Goal: Check status: Check status

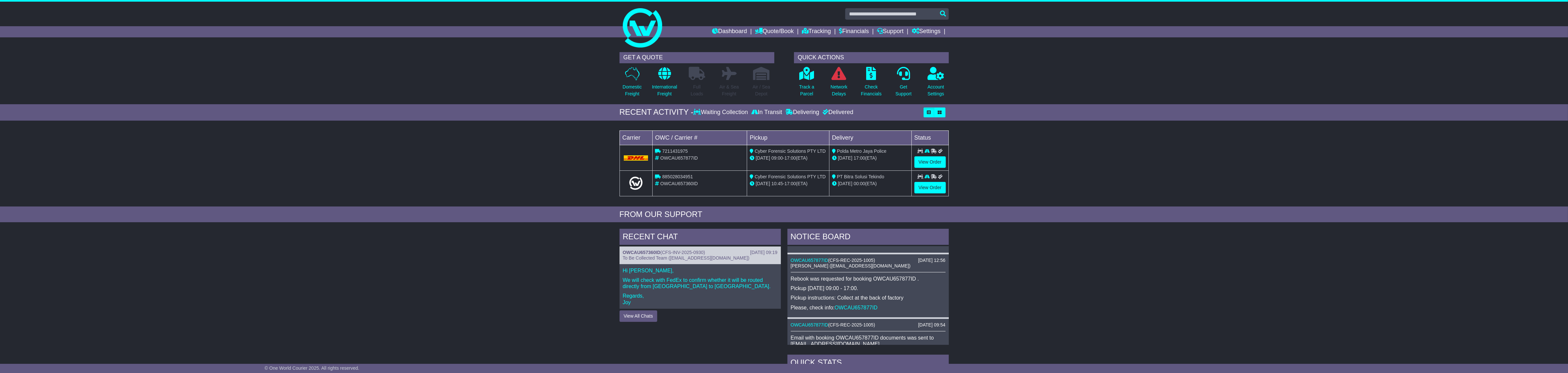
scroll to position [148, 0]
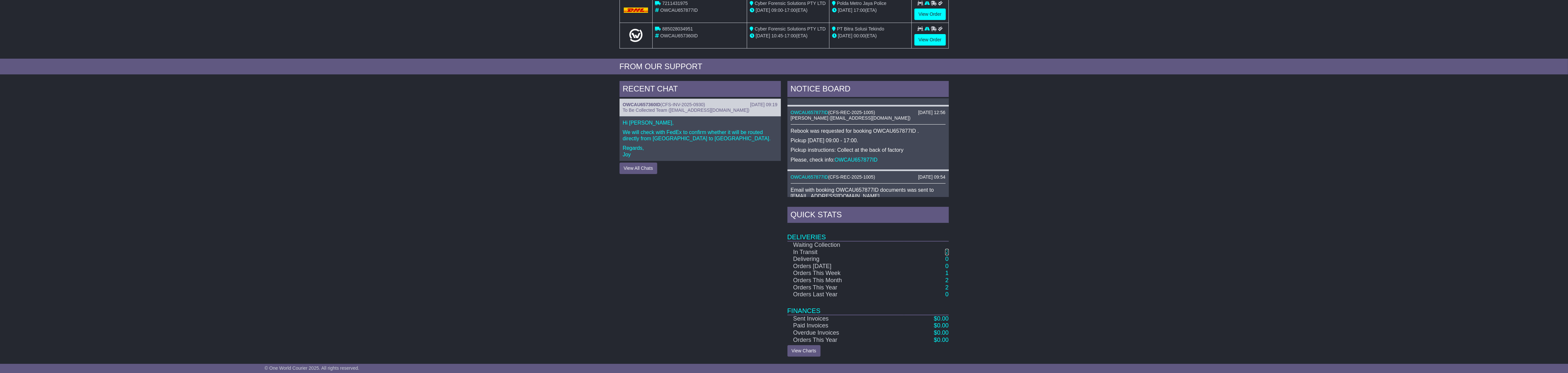
click at [947, 253] on link "2" at bounding box center [947, 252] width 3 height 7
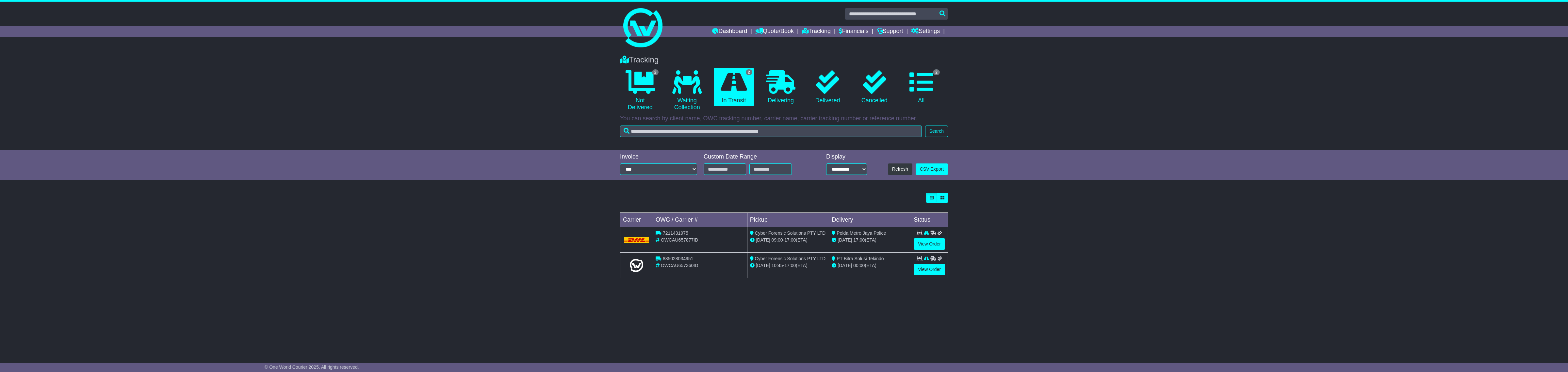
click at [680, 267] on span "OWCAU657360ID" at bounding box center [679, 265] width 37 height 5
copy span "OWCAU657360ID"
click at [679, 259] on span "885028034951" at bounding box center [678, 258] width 30 height 5
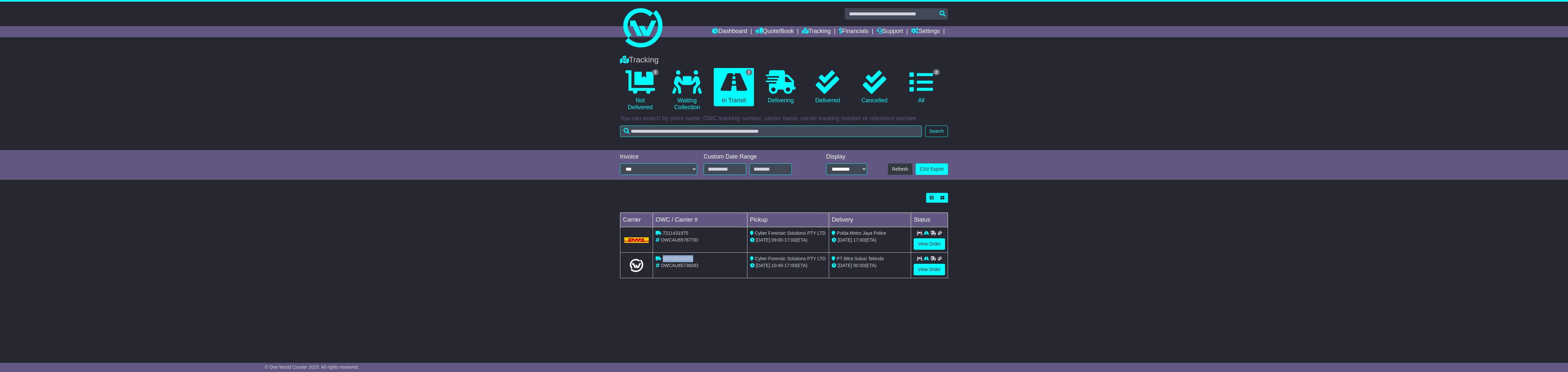
copy span "885028034951"
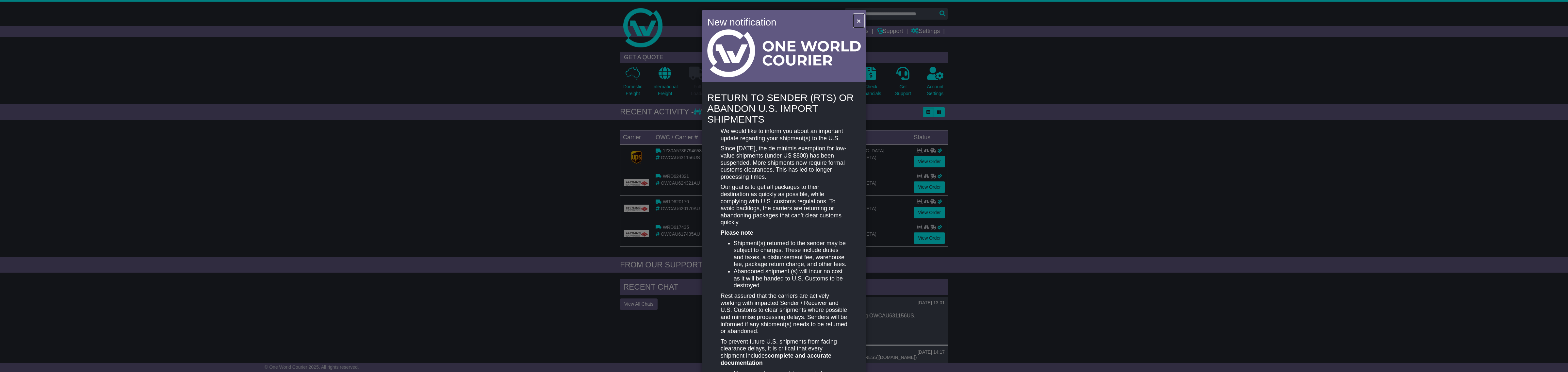
click at [862, 19] on button "×" at bounding box center [858, 21] width 10 height 13
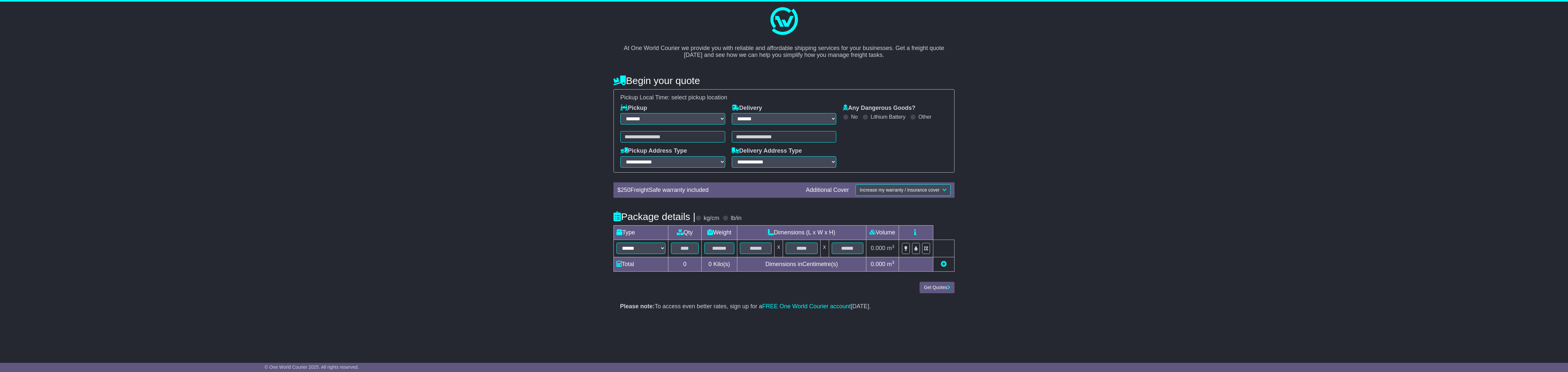
select select "**"
drag, startPoint x: 633, startPoint y: 44, endPoint x: 998, endPoint y: 61, distance: 365.4
click at [998, 61] on div "**********" at bounding box center [784, 159] width 1568 height 315
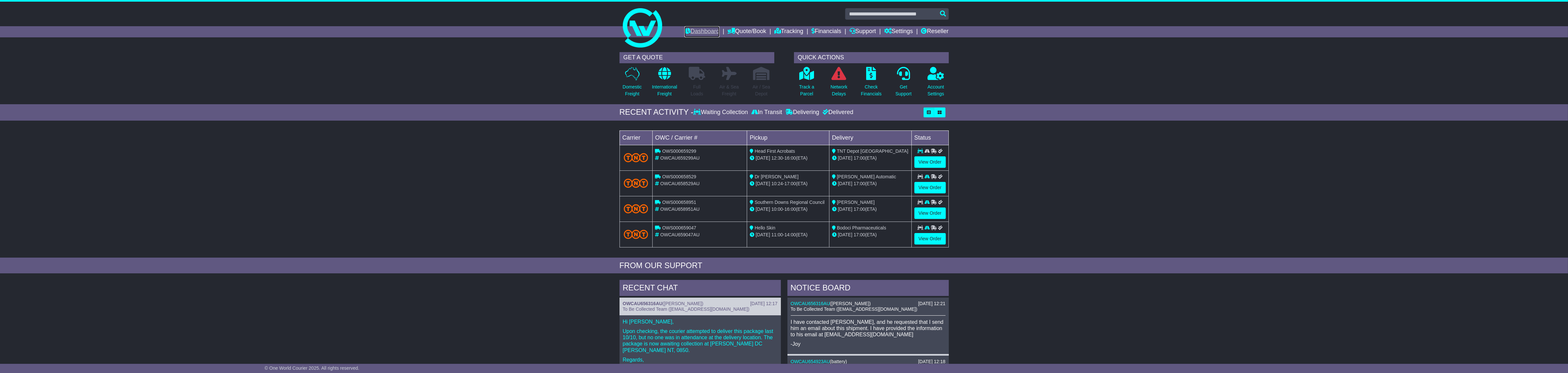
click at [699, 29] on link "Dashboard" at bounding box center [702, 32] width 35 height 11
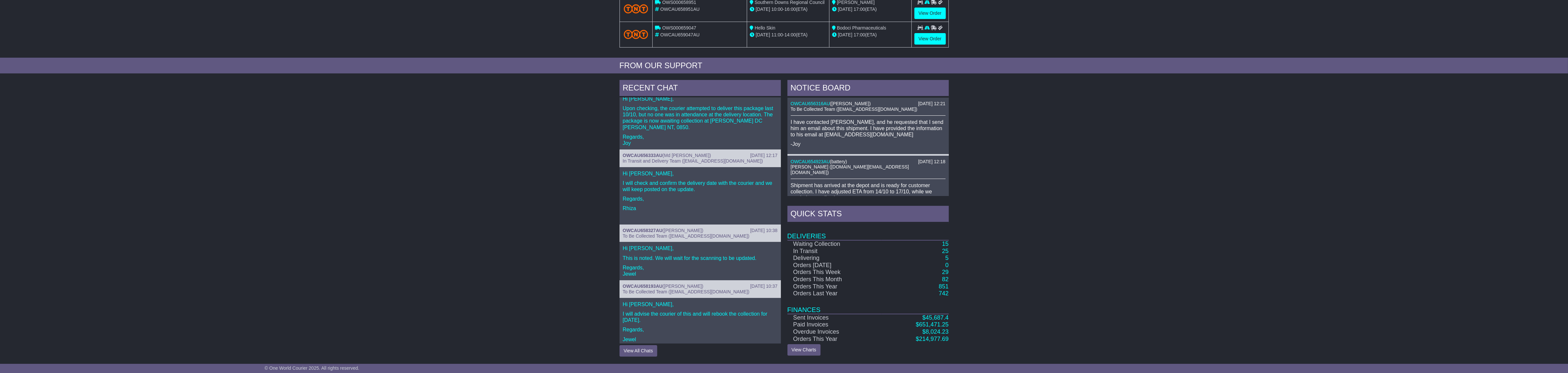
scroll to position [25, 0]
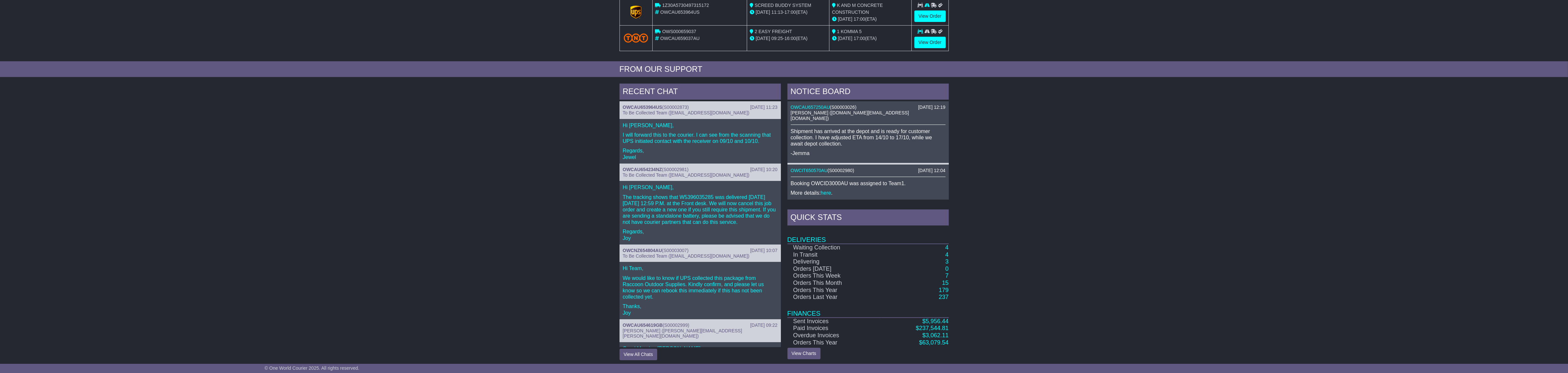
scroll to position [202, 0]
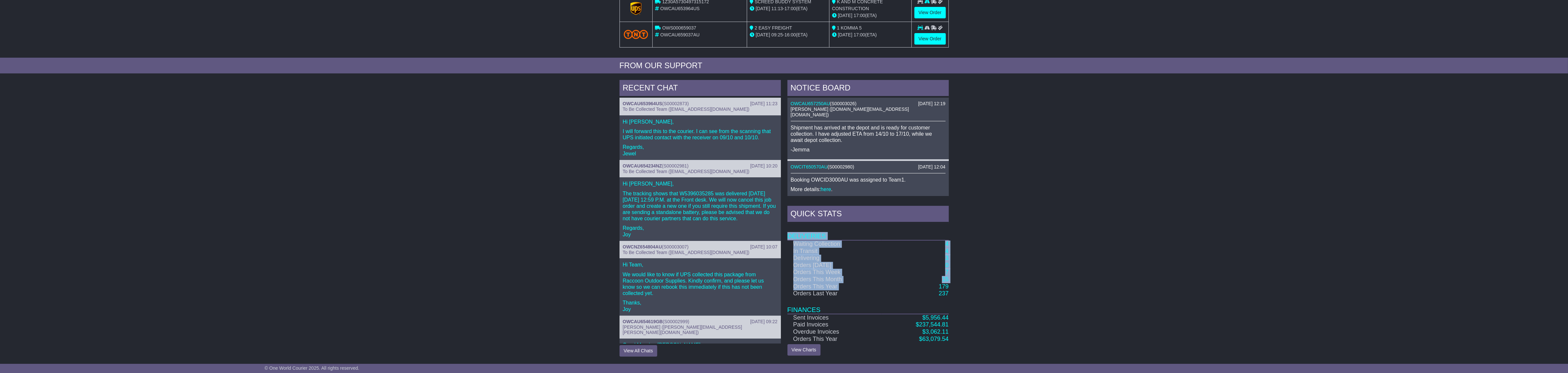
drag, startPoint x: 958, startPoint y: 281, endPoint x: 921, endPoint y: 285, distance: 37.2
click at [923, 285] on div "RECENT CHAT 15 Oct 2025 11:23 OWCAU653964US ( S00002873 ) To Be Collected Team …" at bounding box center [784, 219] width 1568 height 283
click at [904, 285] on td "179" at bounding box center [915, 287] width 67 height 7
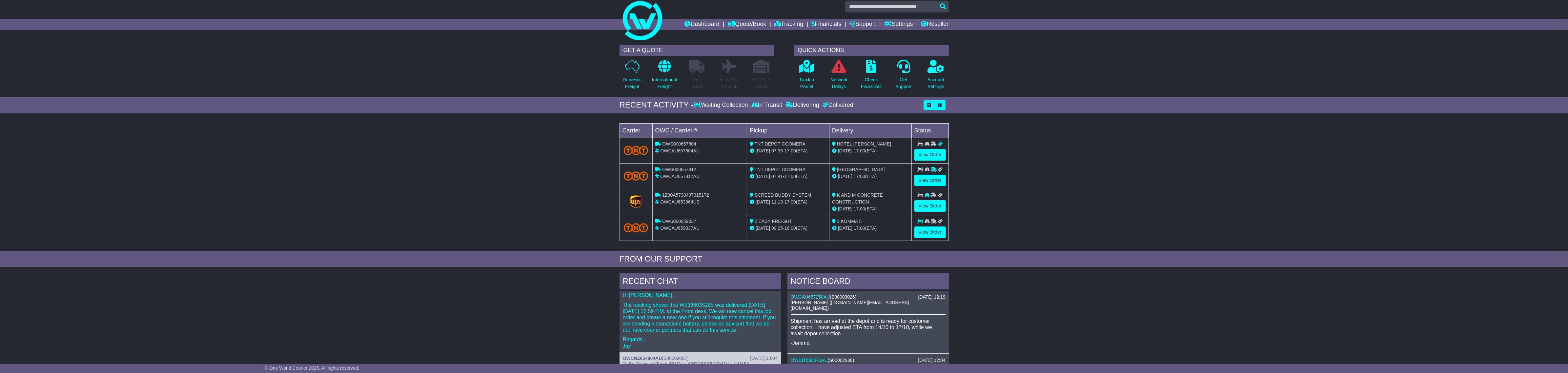
scroll to position [0, 0]
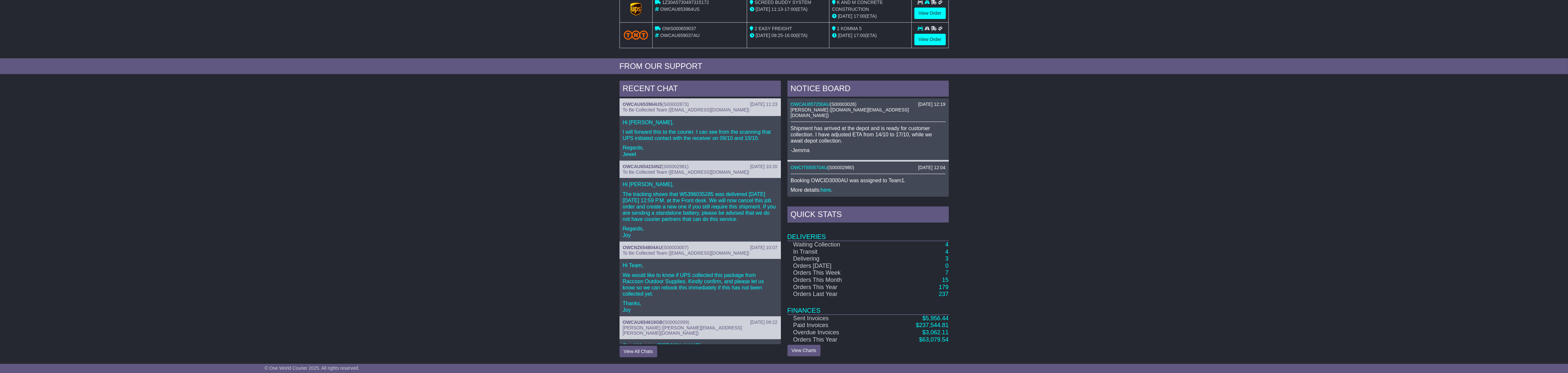
scroll to position [200, 0]
